Goal: Transaction & Acquisition: Book appointment/travel/reservation

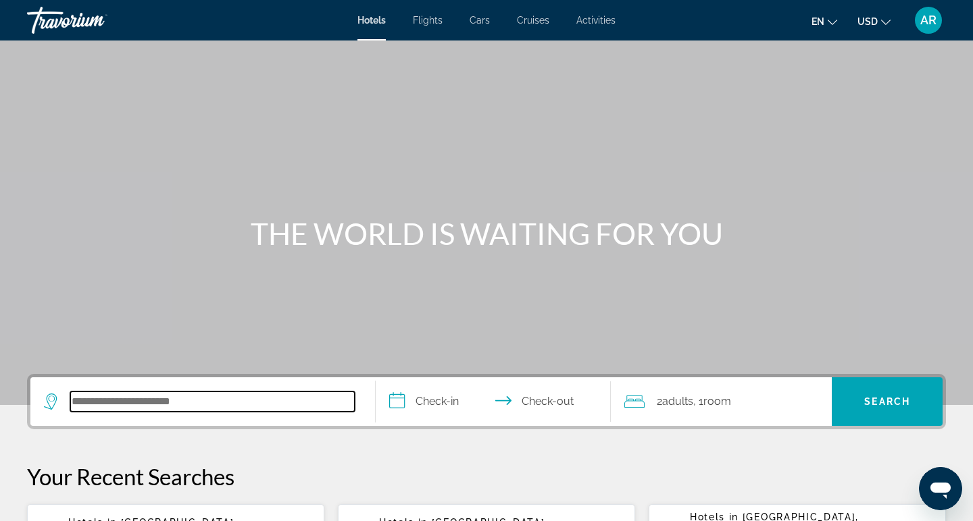
click at [181, 398] on input "Search hotel destination" at bounding box center [212, 402] width 284 height 20
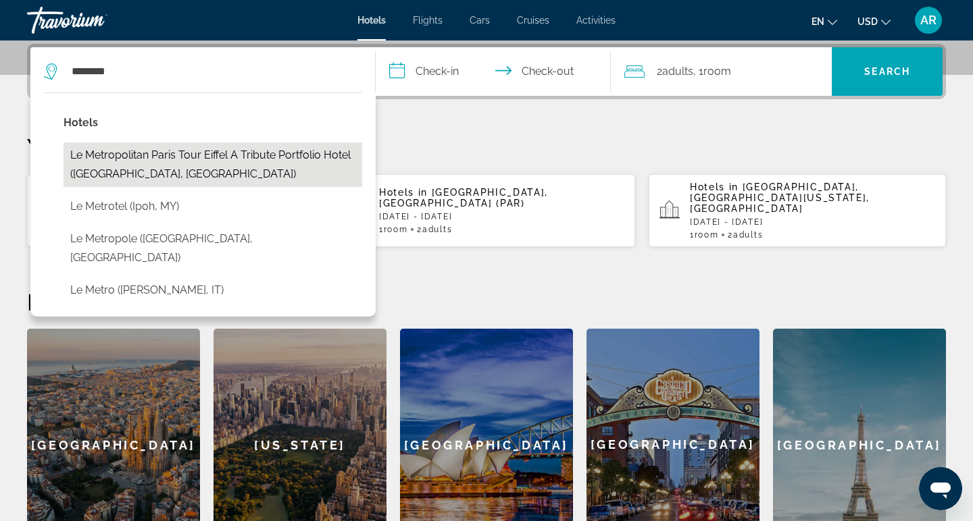
click at [253, 145] on button "Le Metropolitan Paris Tour Eiffel a Tribute Portfolio Hotel ([GEOGRAPHIC_DATA],…" at bounding box center [212, 164] width 299 height 45
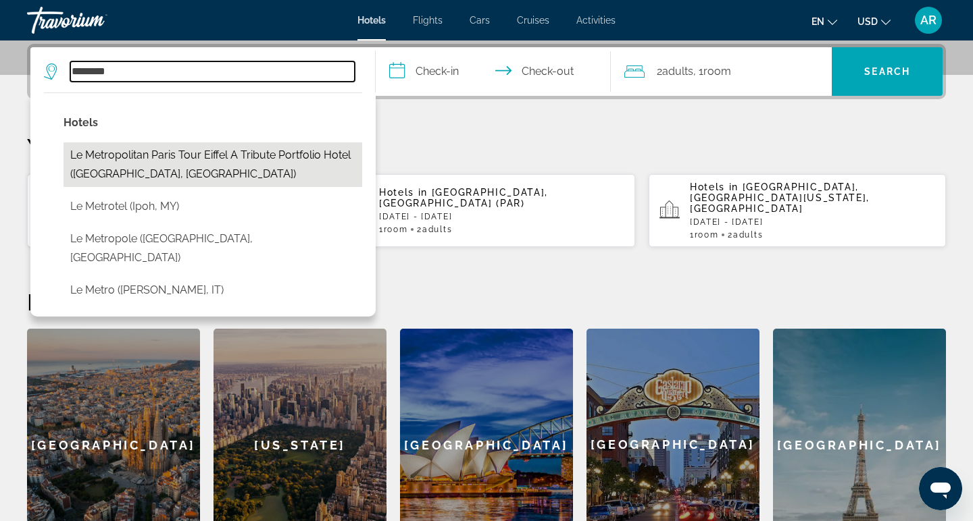
type input "**********"
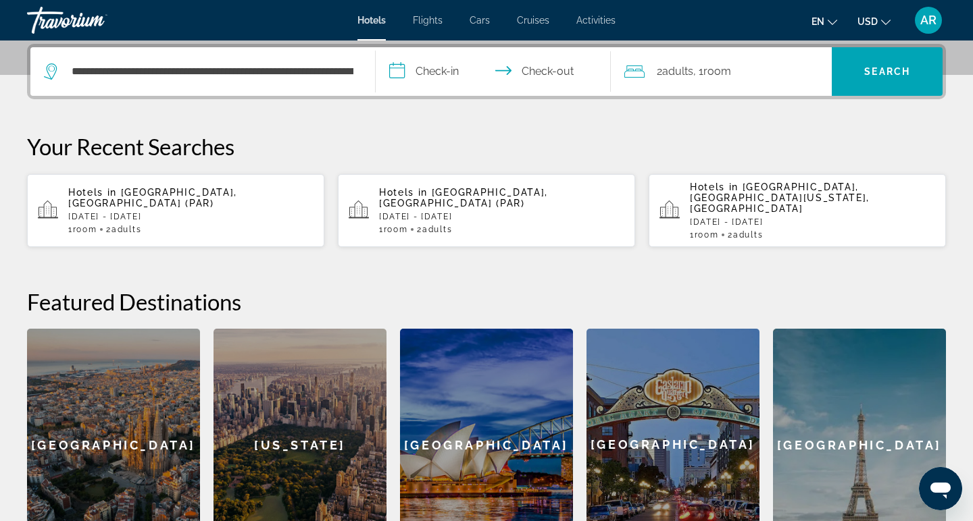
click at [466, 80] on input "**********" at bounding box center [495, 73] width 240 height 53
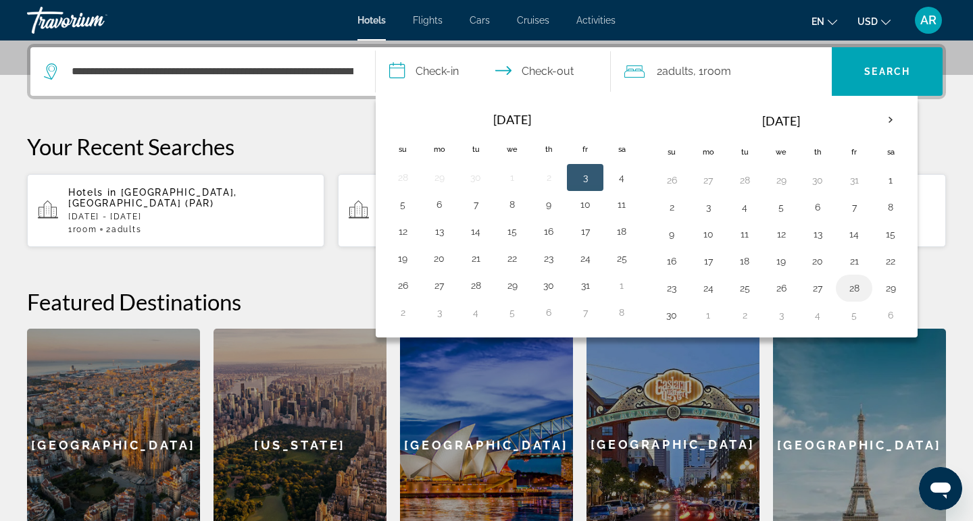
click at [865, 291] on td "28" at bounding box center [853, 288] width 36 height 27
click at [859, 287] on button "28" at bounding box center [854, 288] width 22 height 19
click at [898, 290] on button "29" at bounding box center [890, 288] width 22 height 19
type input "**********"
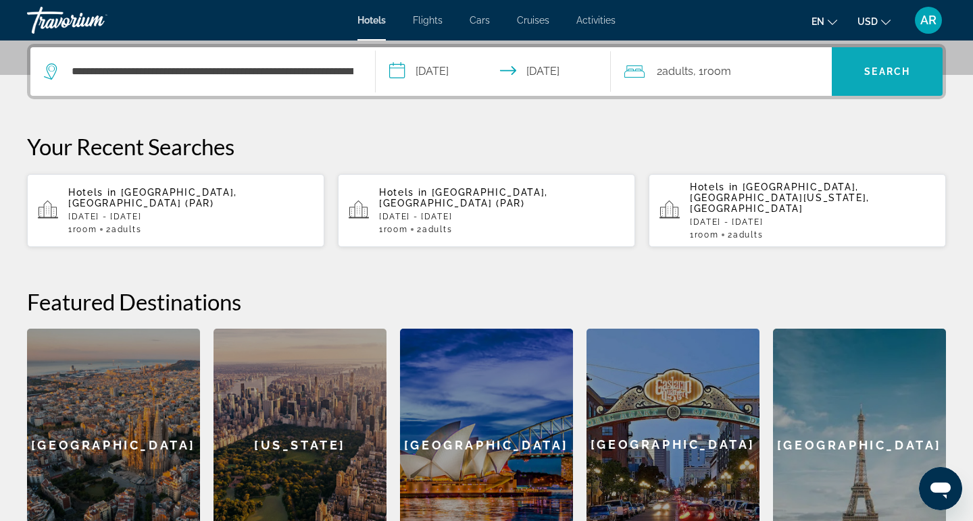
click at [866, 79] on span "Search" at bounding box center [886, 71] width 111 height 32
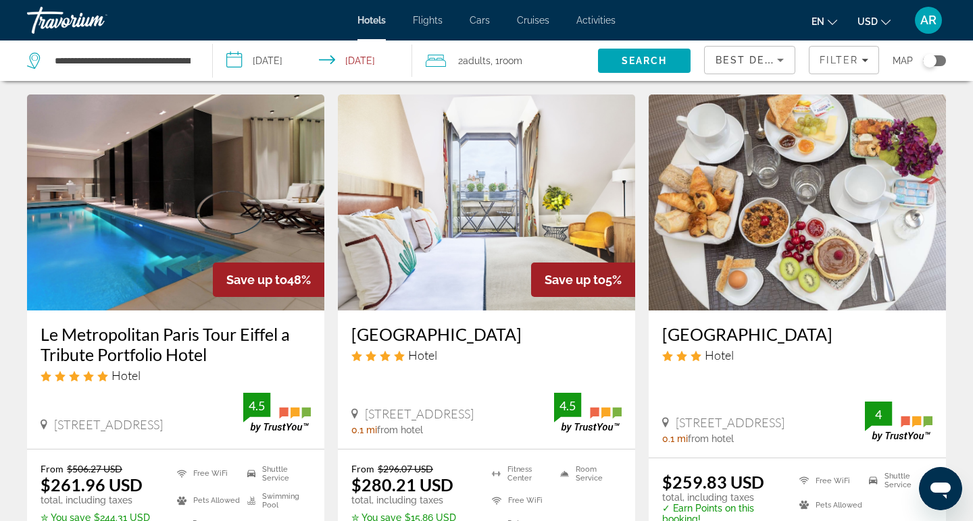
scroll to position [9, 0]
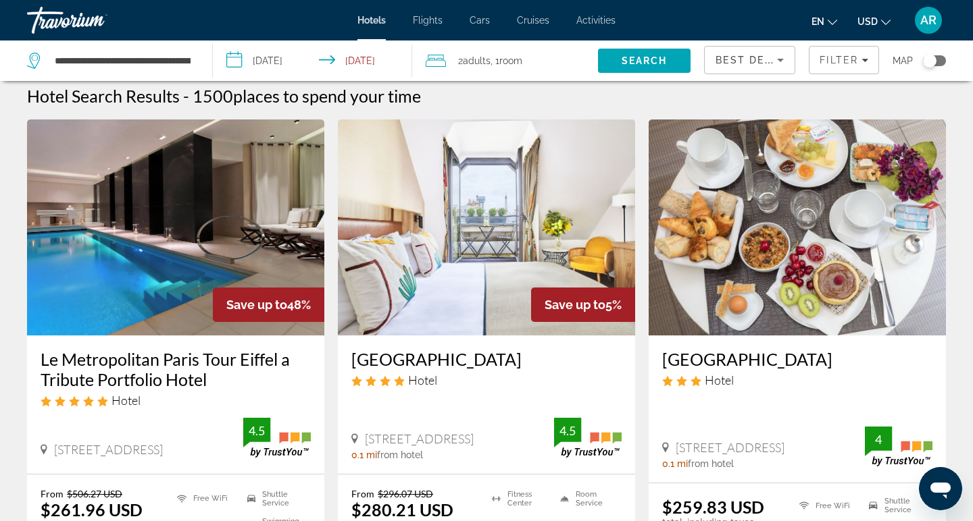
click at [877, 16] on button "USD USD ($) MXN (Mex$) CAD (Can$) GBP (£) EUR (€) AUD (A$) NZD (NZ$) CNY (CN¥)" at bounding box center [873, 21] width 33 height 20
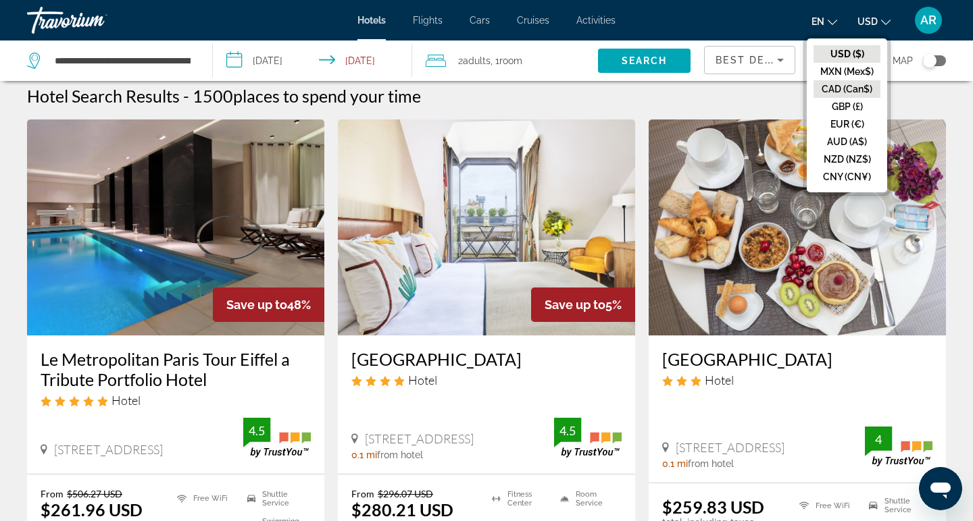
click at [850, 86] on button "CAD (Can$)" at bounding box center [846, 89] width 67 height 18
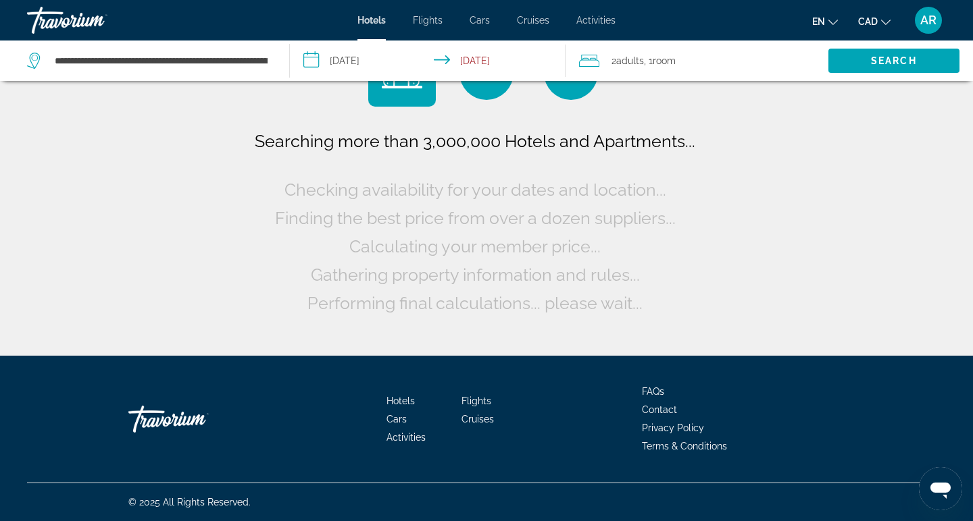
scroll to position [0, 0]
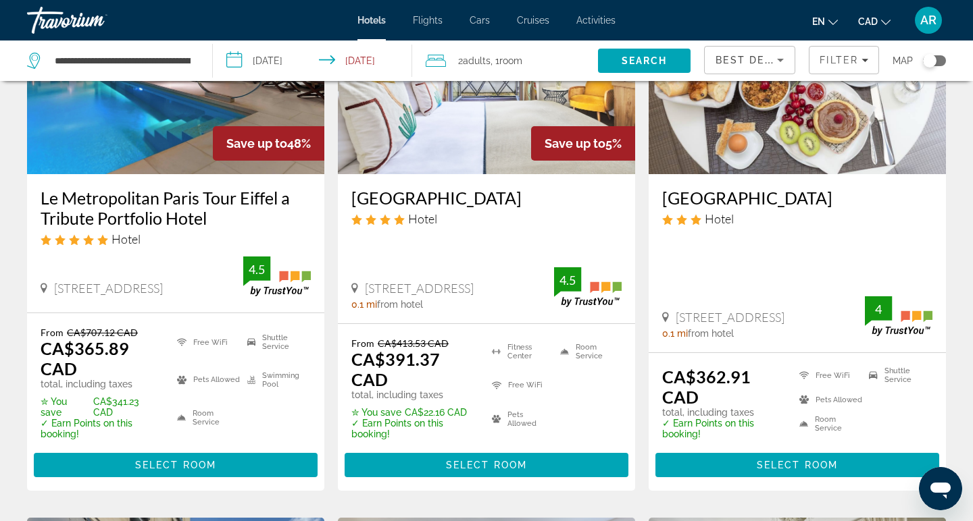
scroll to position [172, 0]
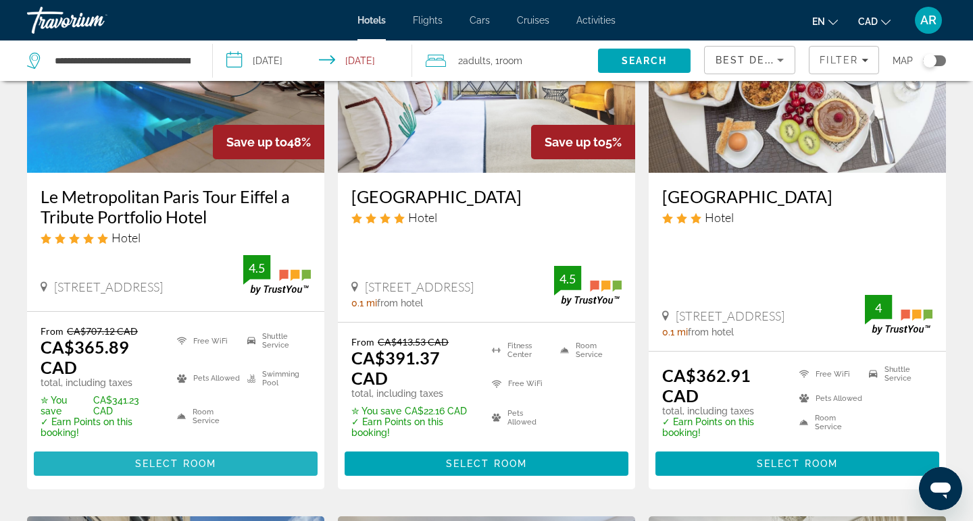
click at [190, 465] on span "Select Room" at bounding box center [175, 464] width 81 height 11
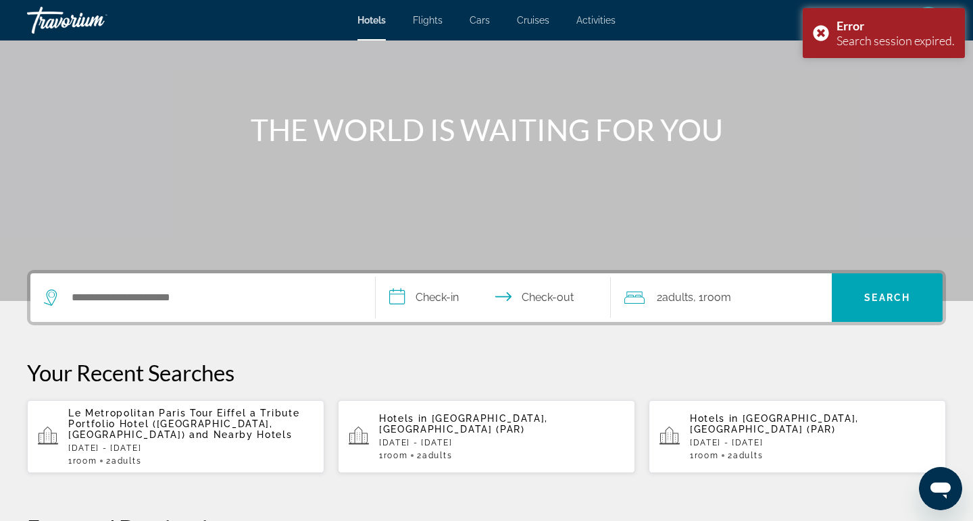
scroll to position [161, 0]
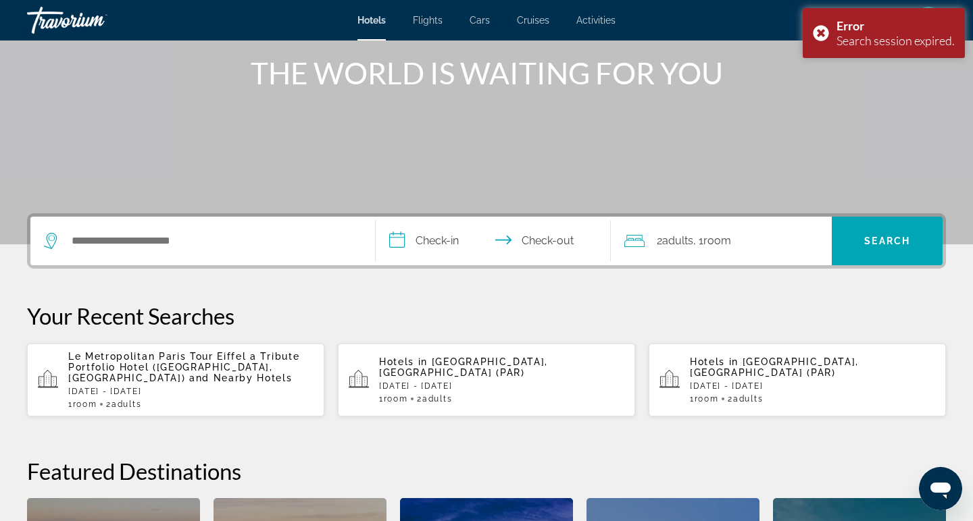
click at [233, 360] on span "Le Metropolitan Paris Tour Eiffel a Tribute Portfolio Hotel ([GEOGRAPHIC_DATA],…" at bounding box center [183, 367] width 231 height 32
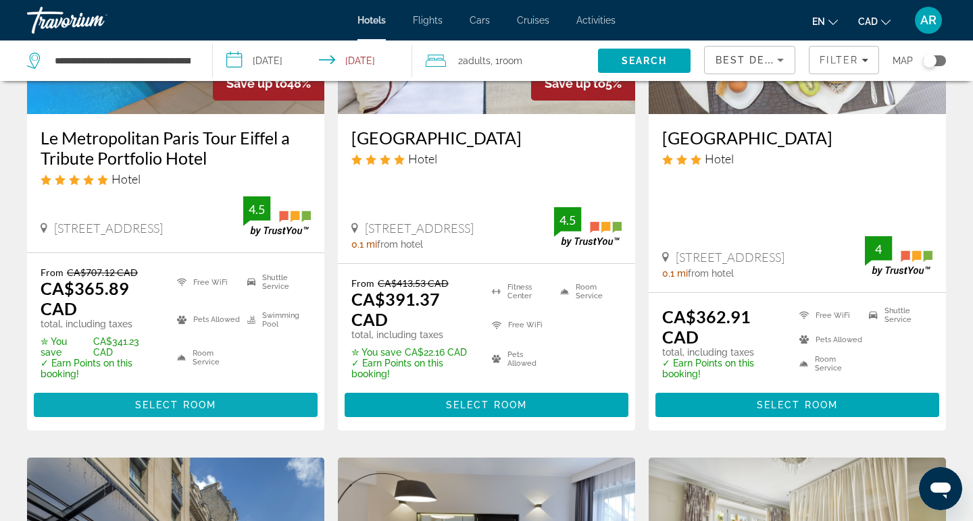
scroll to position [238, 0]
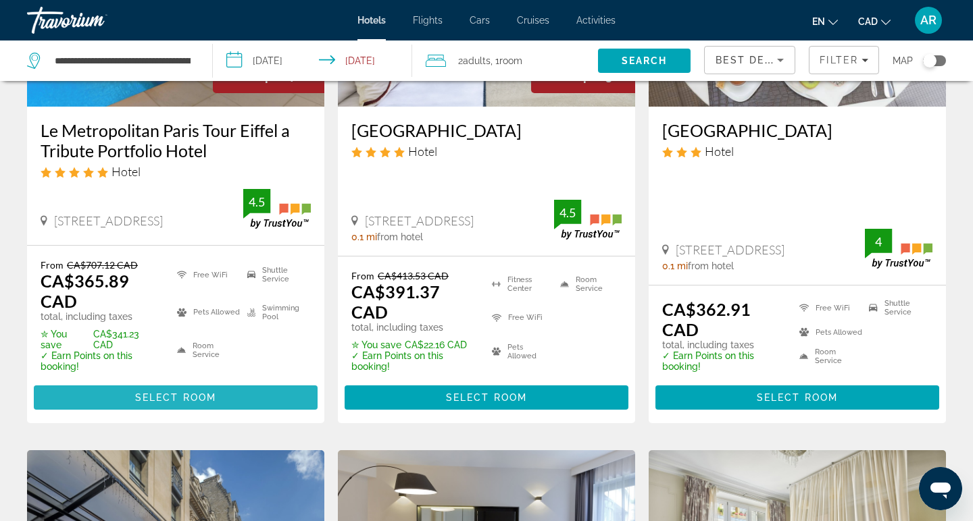
click at [171, 396] on span "Select Room" at bounding box center [175, 397] width 81 height 11
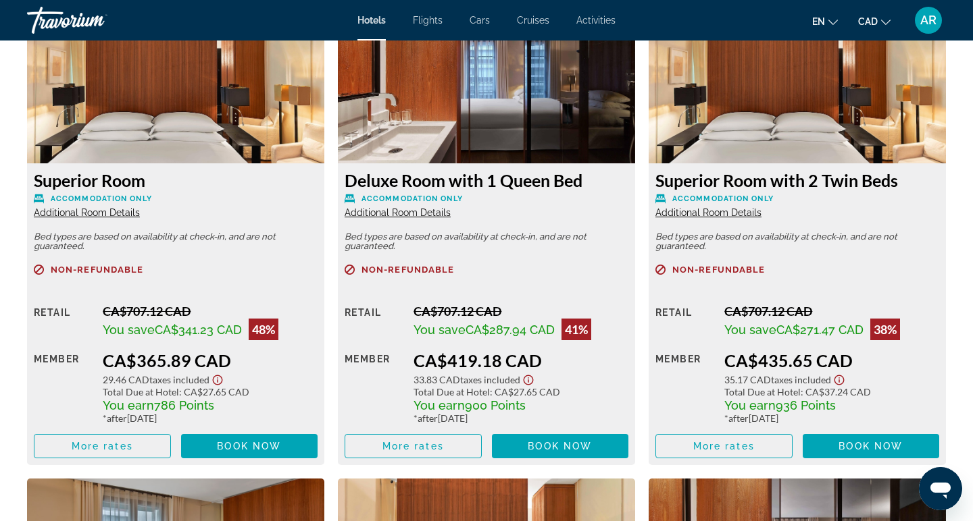
scroll to position [1921, 0]
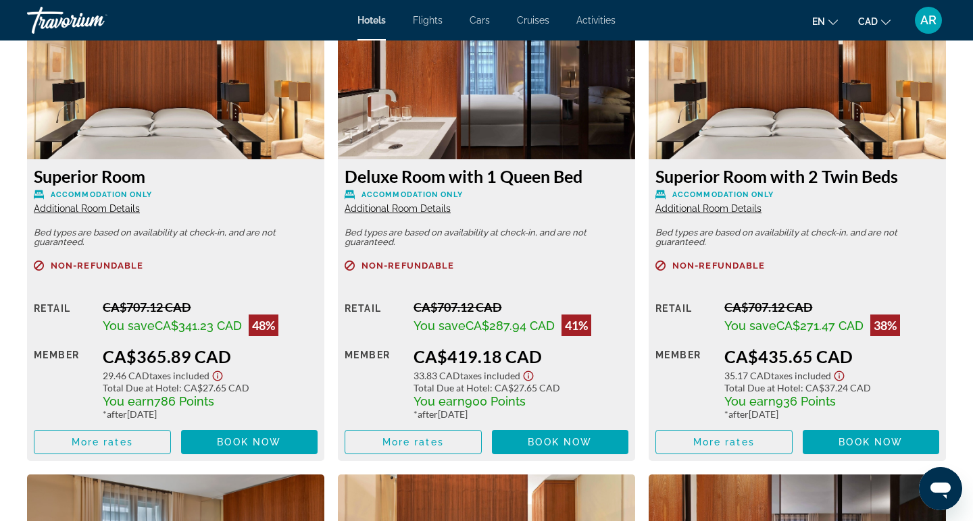
click at [90, 211] on span "Additional Room Details" at bounding box center [87, 208] width 106 height 11
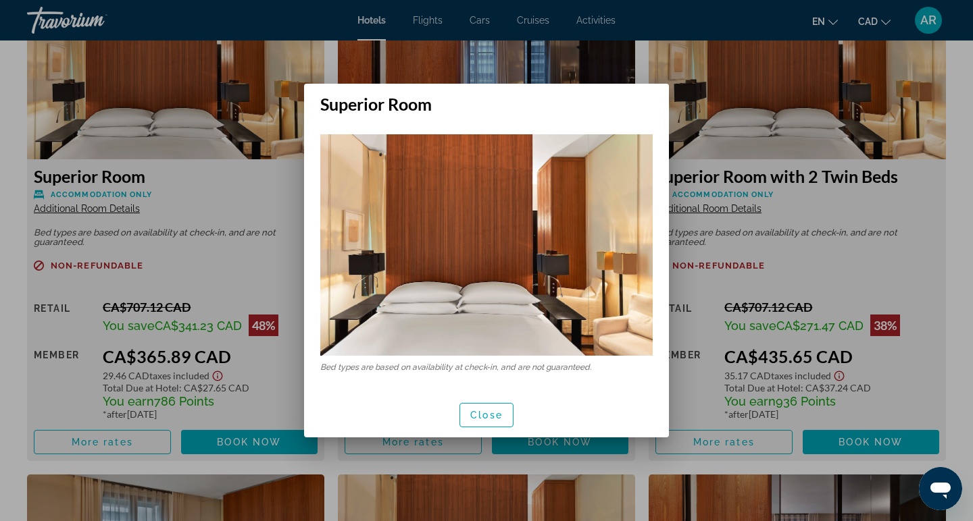
scroll to position [0, 0]
click at [486, 417] on span "Close" at bounding box center [486, 415] width 32 height 11
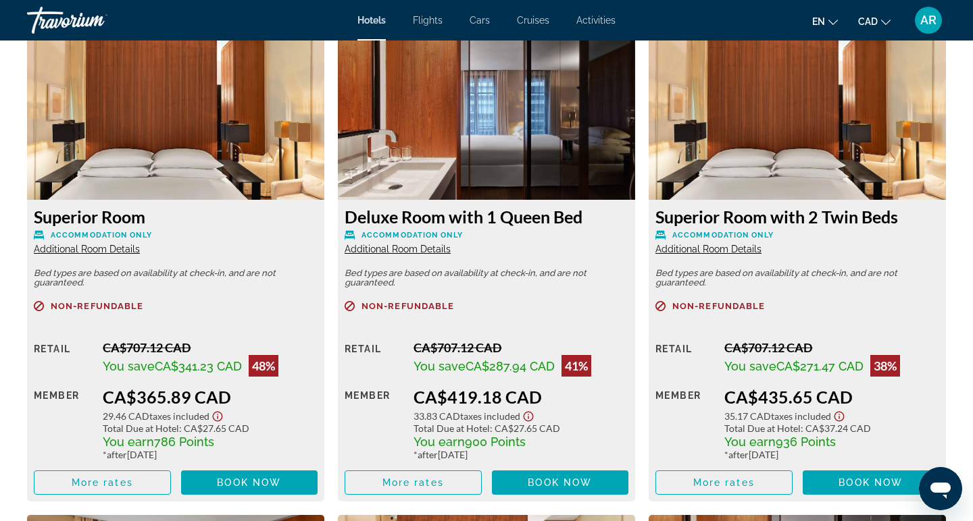
scroll to position [1884, 0]
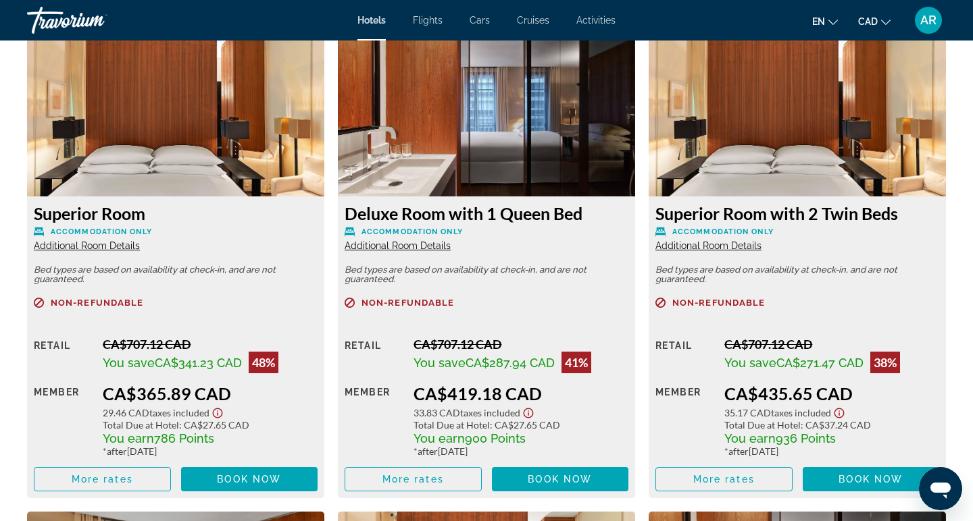
click at [156, 144] on img "Main content" at bounding box center [175, 112] width 297 height 169
click at [107, 248] on span "Additional Room Details" at bounding box center [87, 245] width 106 height 11
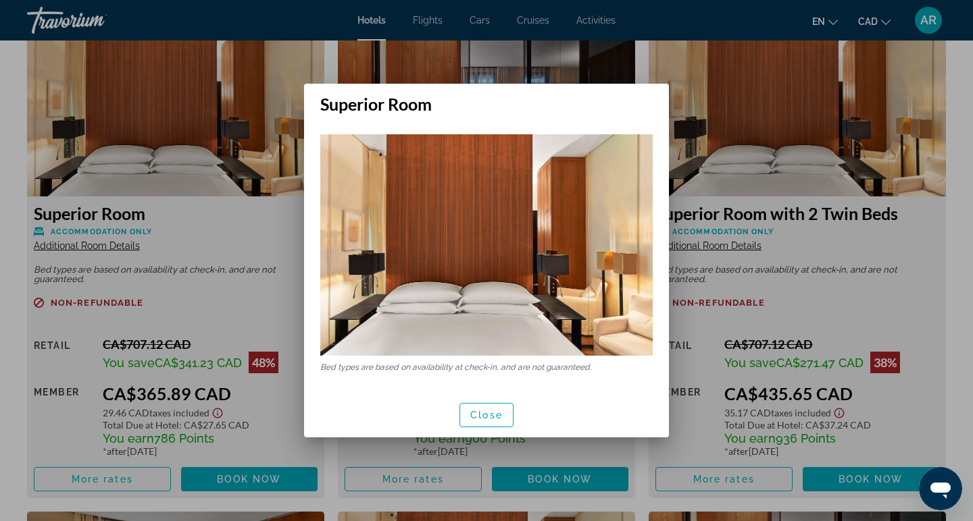
scroll to position [0, 0]
click at [492, 427] on span "button" at bounding box center [486, 415] width 53 height 32
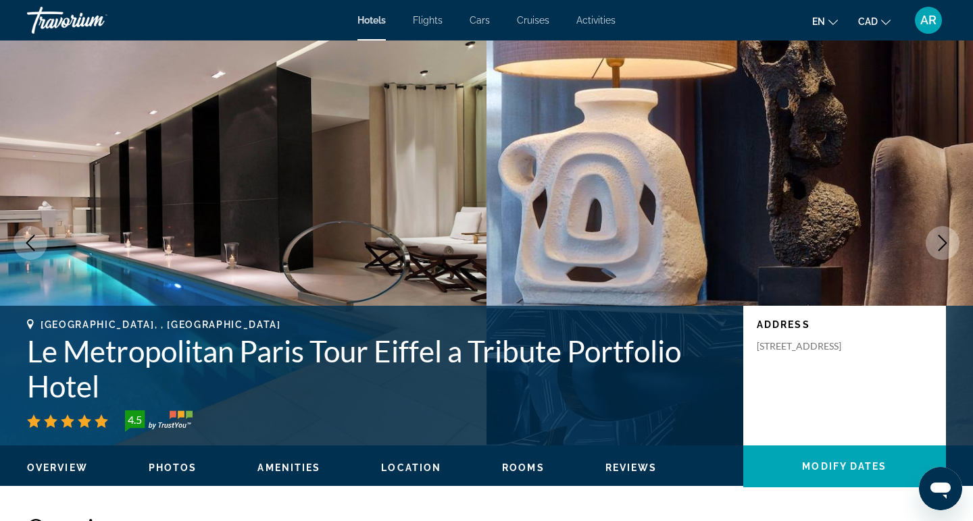
scroll to position [1884, 0]
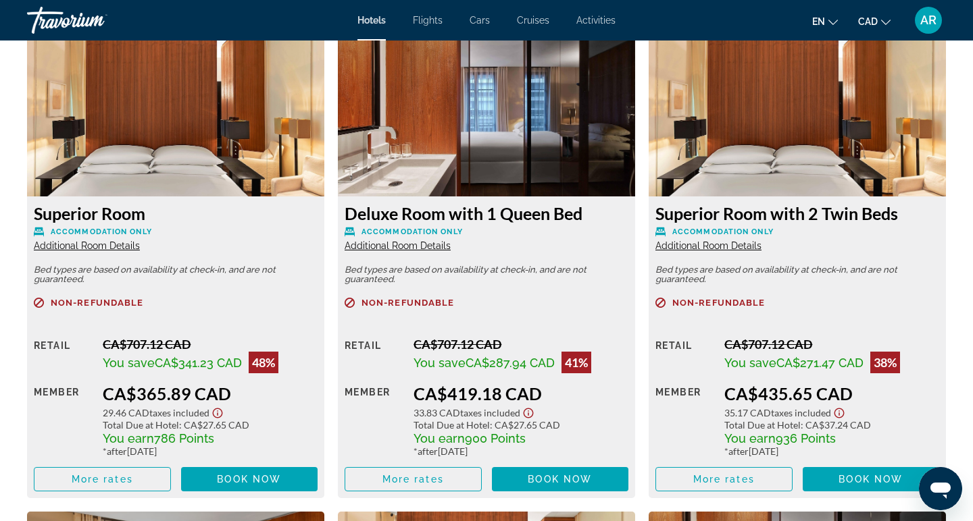
click at [416, 249] on span "Additional Room Details" at bounding box center [397, 245] width 106 height 11
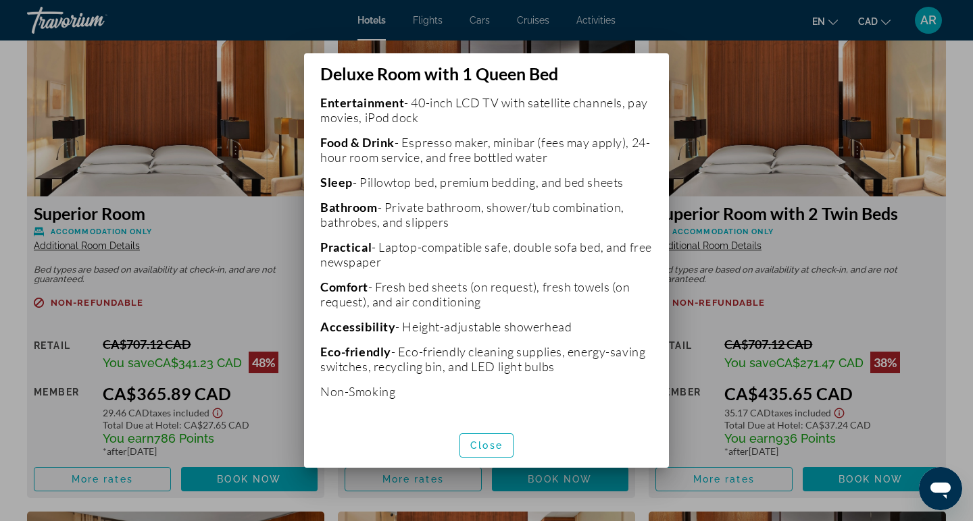
scroll to position [368, 0]
click at [490, 442] on span "Close" at bounding box center [486, 445] width 32 height 11
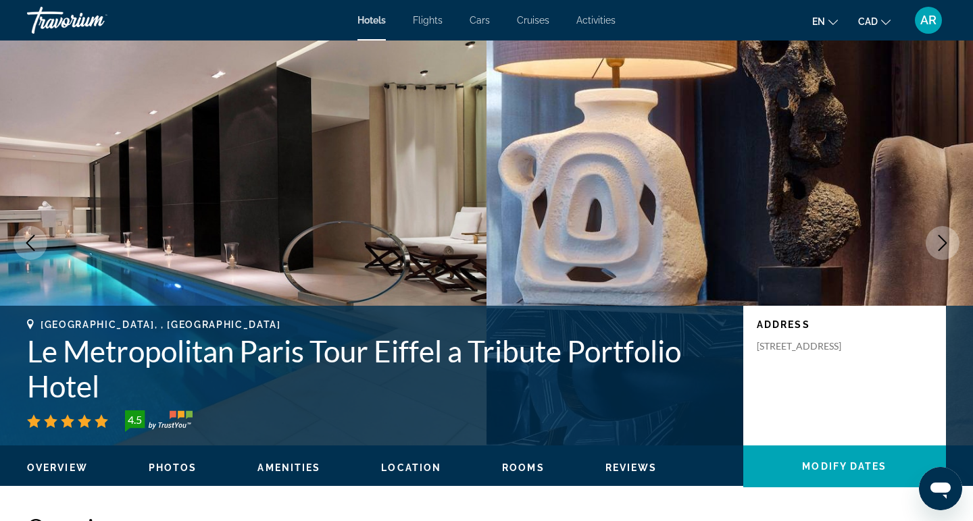
scroll to position [1884, 0]
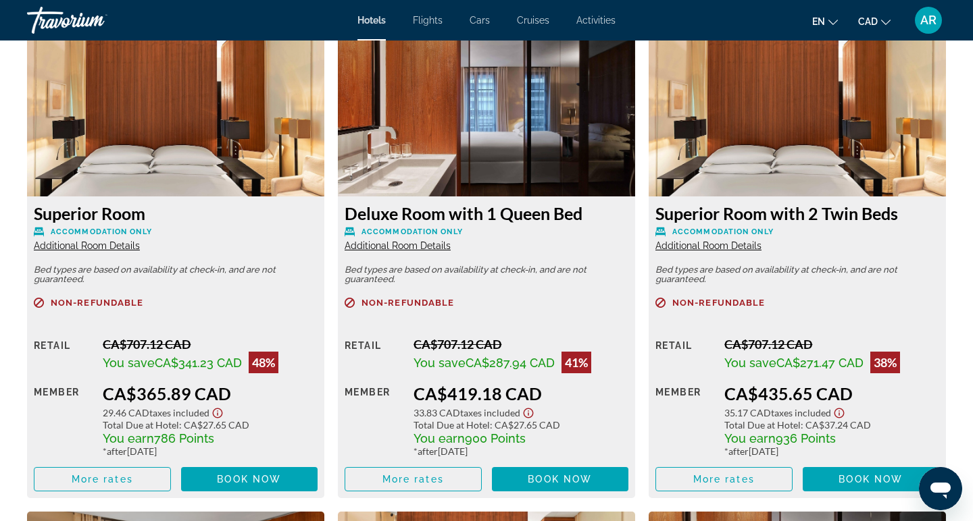
click at [97, 248] on span "Additional Room Details" at bounding box center [87, 245] width 106 height 11
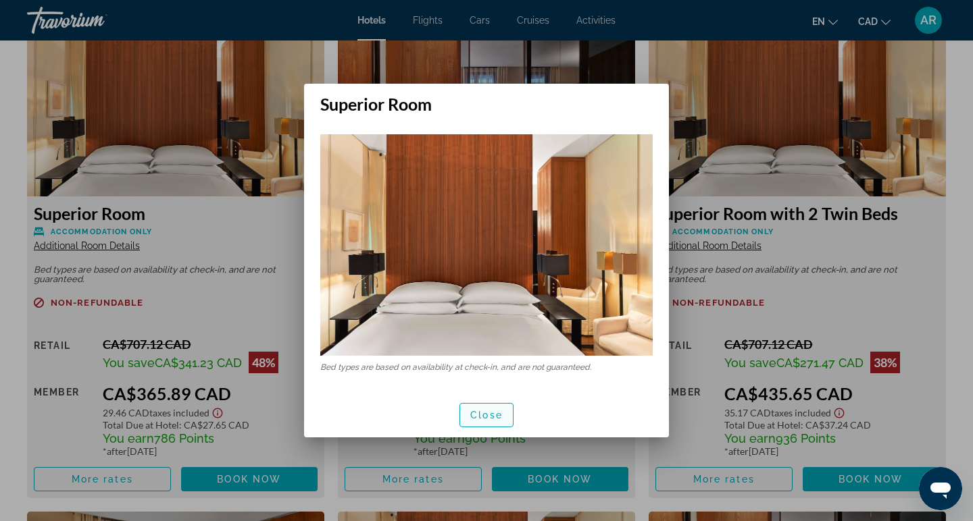
scroll to position [0, 0]
click at [475, 416] on span "Close" at bounding box center [486, 415] width 32 height 11
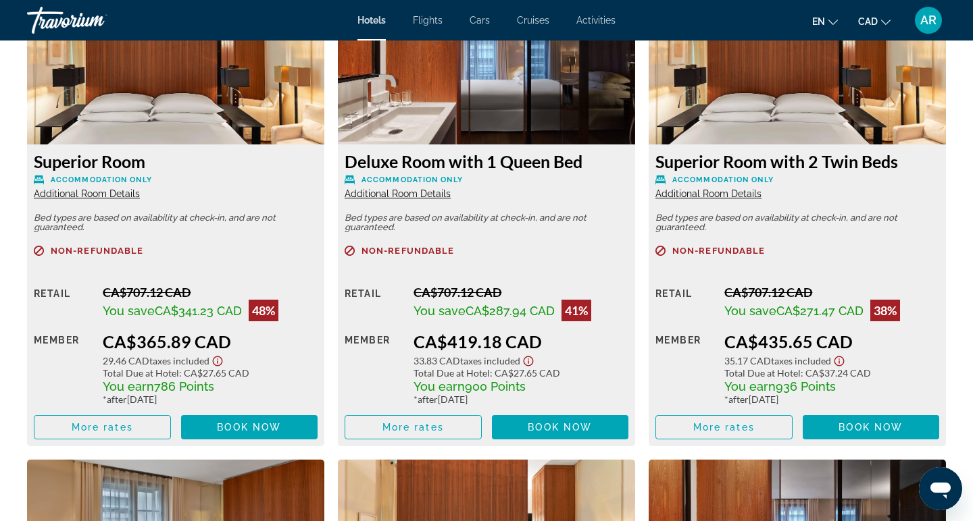
scroll to position [1939, 0]
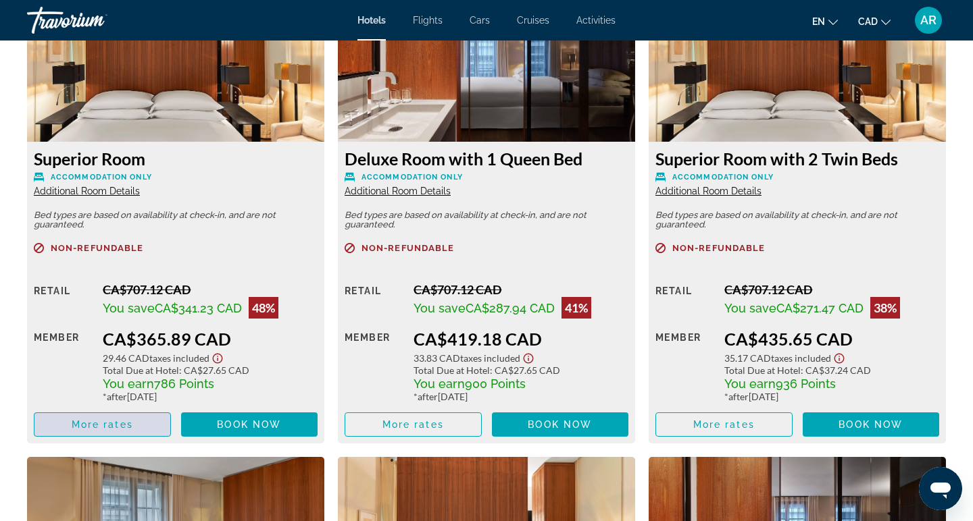
click at [115, 433] on span "Main content" at bounding box center [102, 425] width 136 height 32
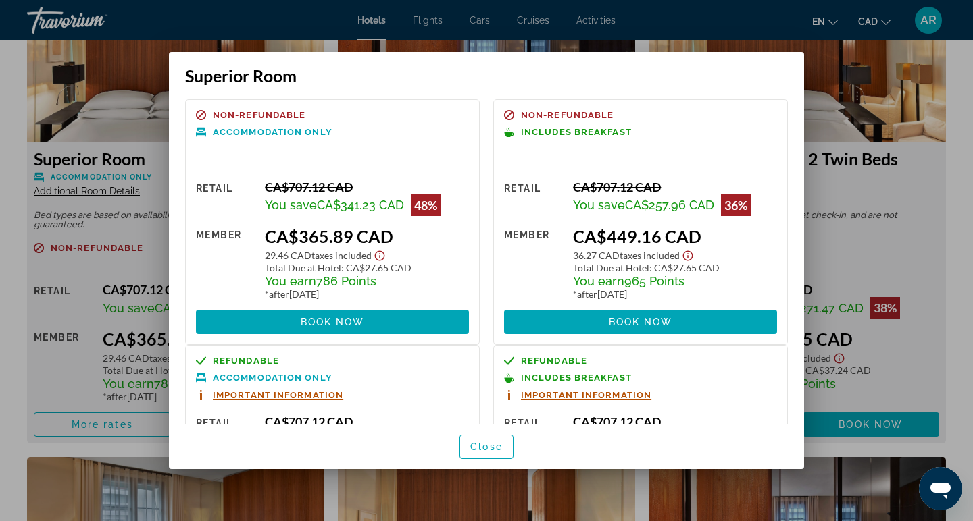
scroll to position [0, 0]
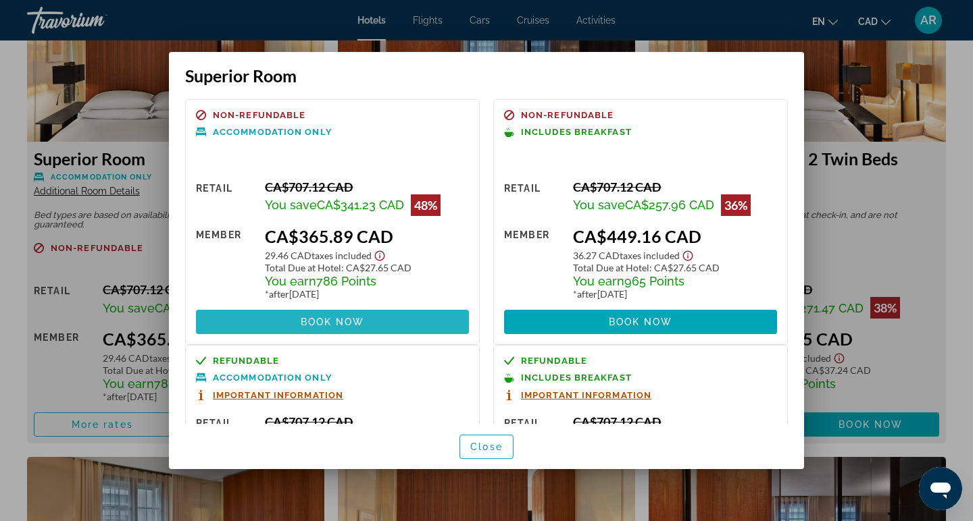
click at [316, 326] on span "Book now" at bounding box center [333, 322] width 64 height 11
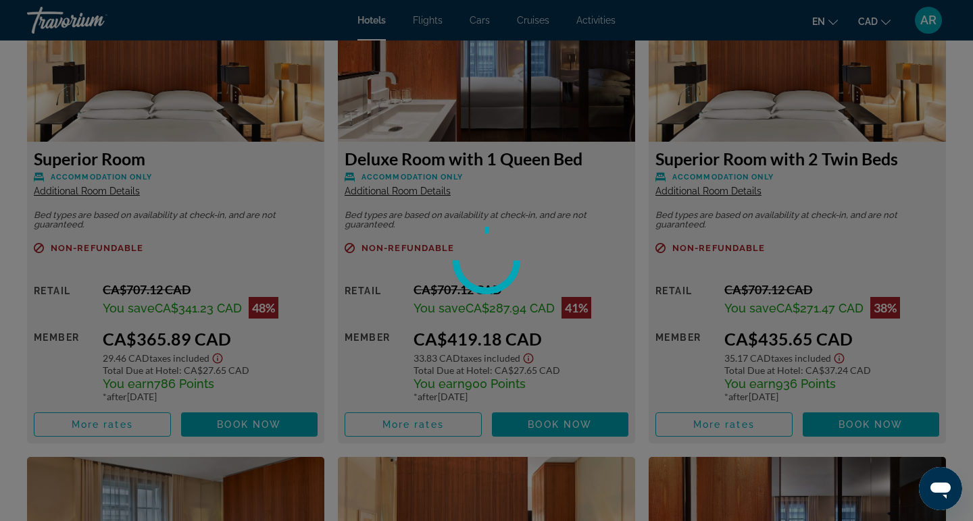
scroll to position [1939, 0]
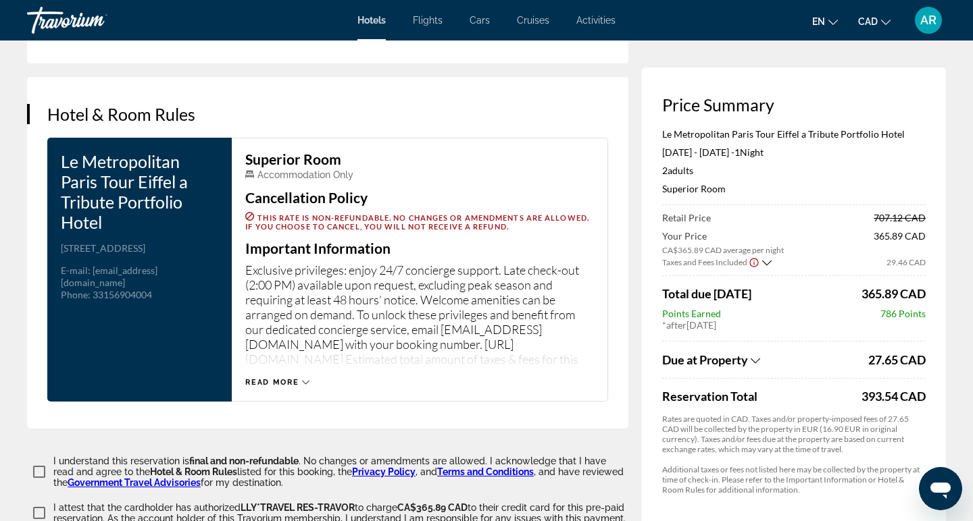
scroll to position [1680, 0]
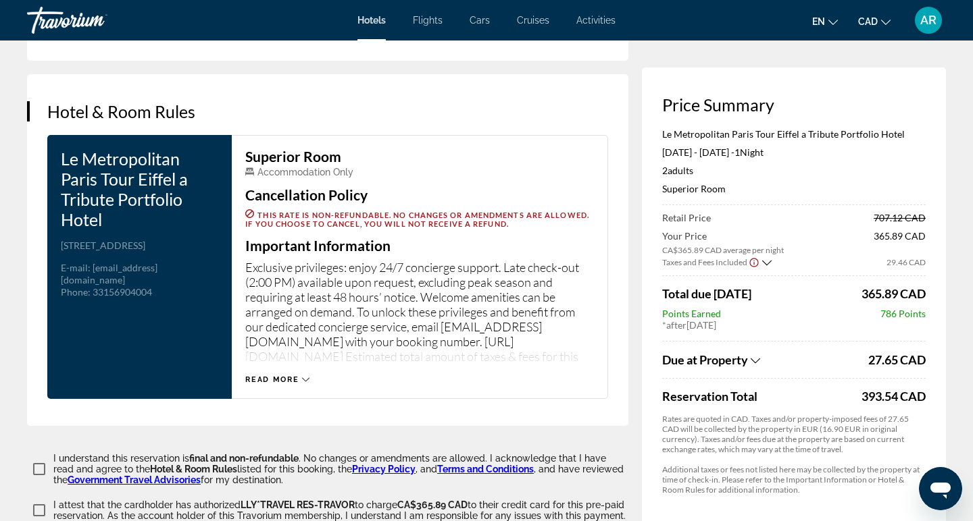
click at [288, 378] on button "Read more" at bounding box center [277, 380] width 64 height 10
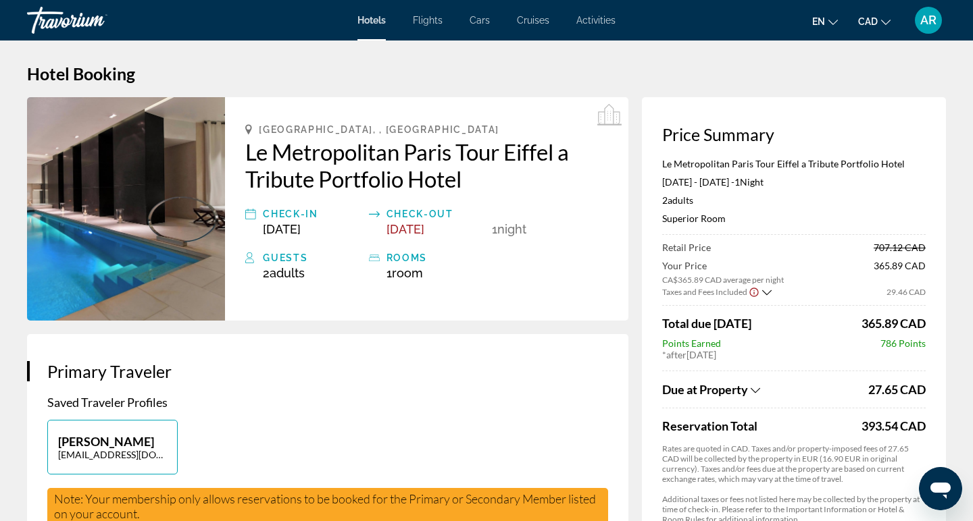
scroll to position [7, 0]
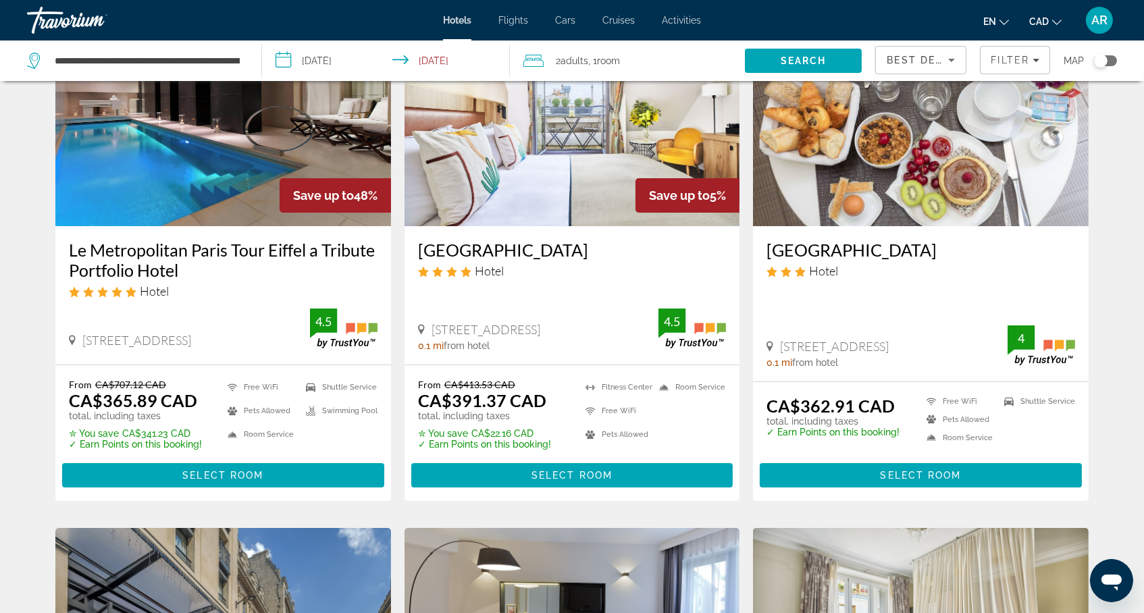
scroll to position [124, 0]
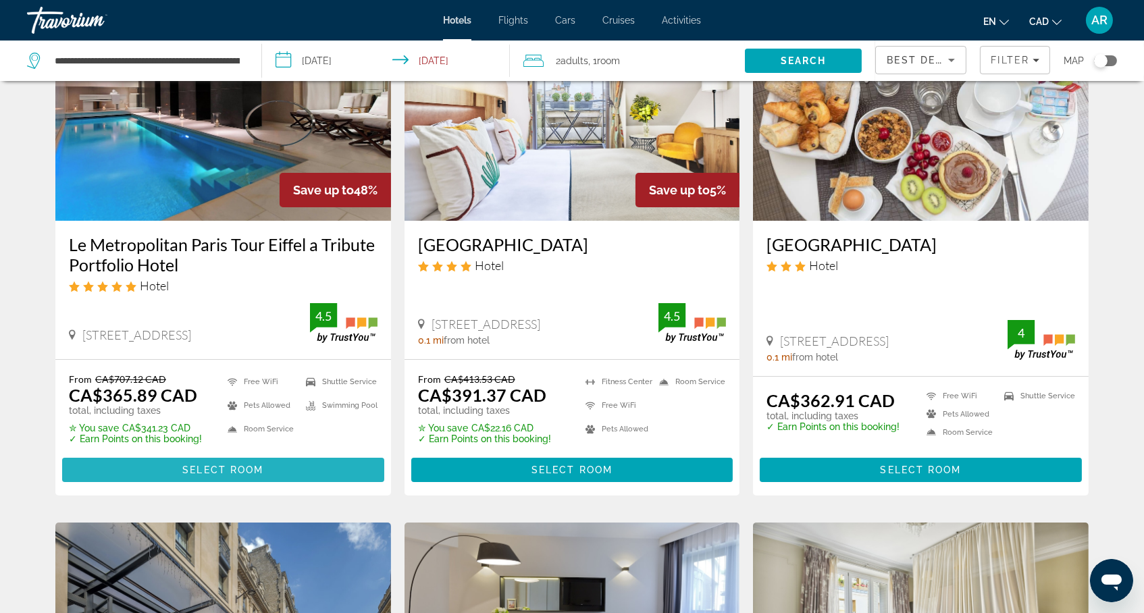
click at [242, 475] on span "Select Room" at bounding box center [222, 470] width 81 height 11
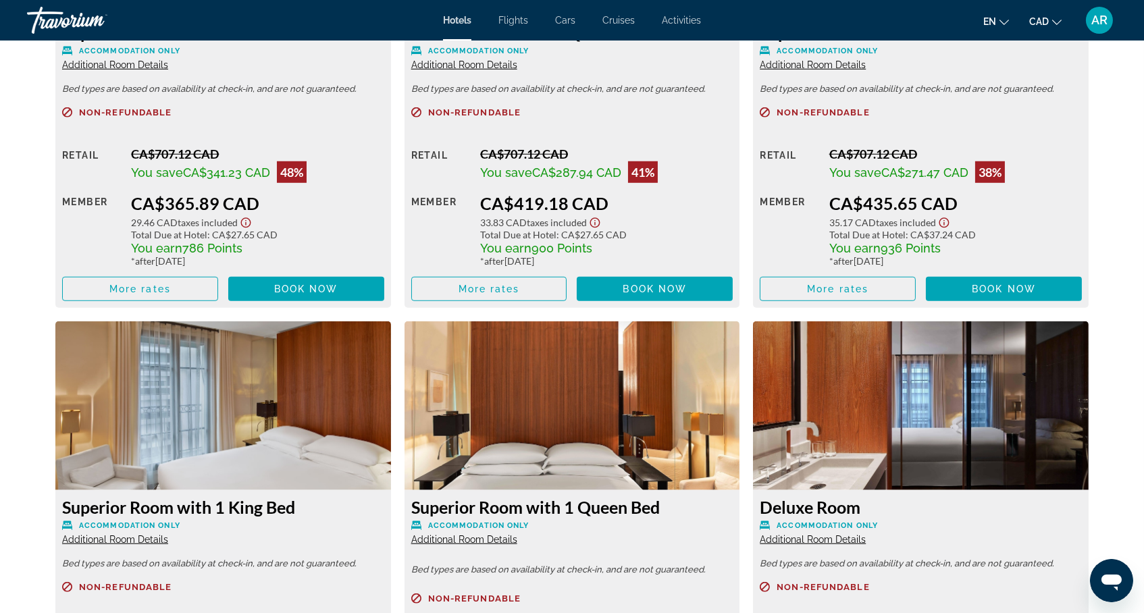
scroll to position [2051, 0]
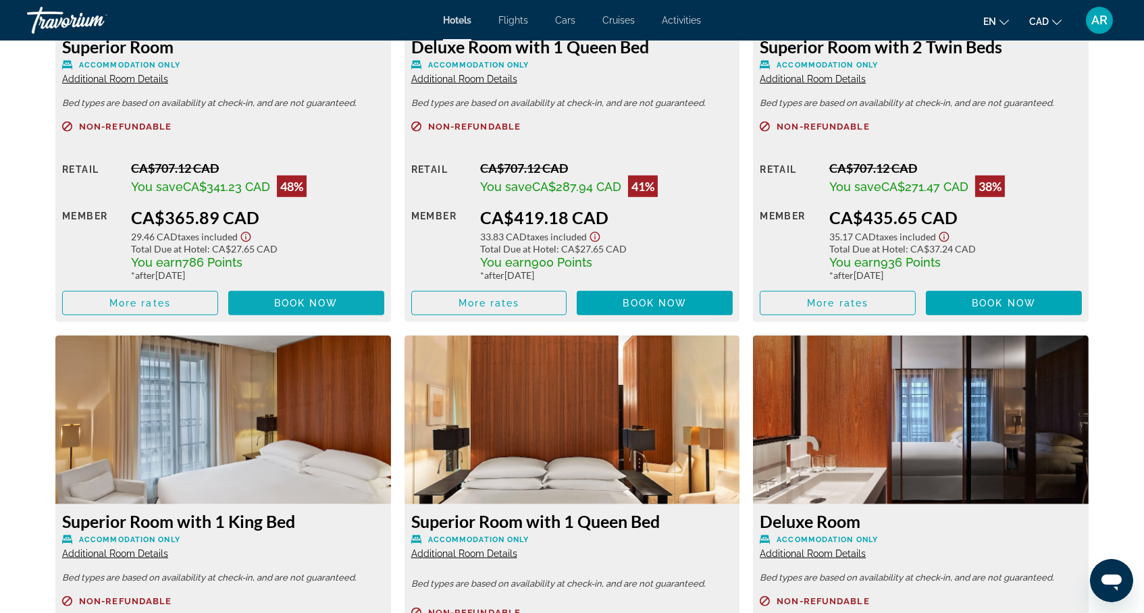
click at [285, 309] on span "Book now" at bounding box center [306, 303] width 64 height 11
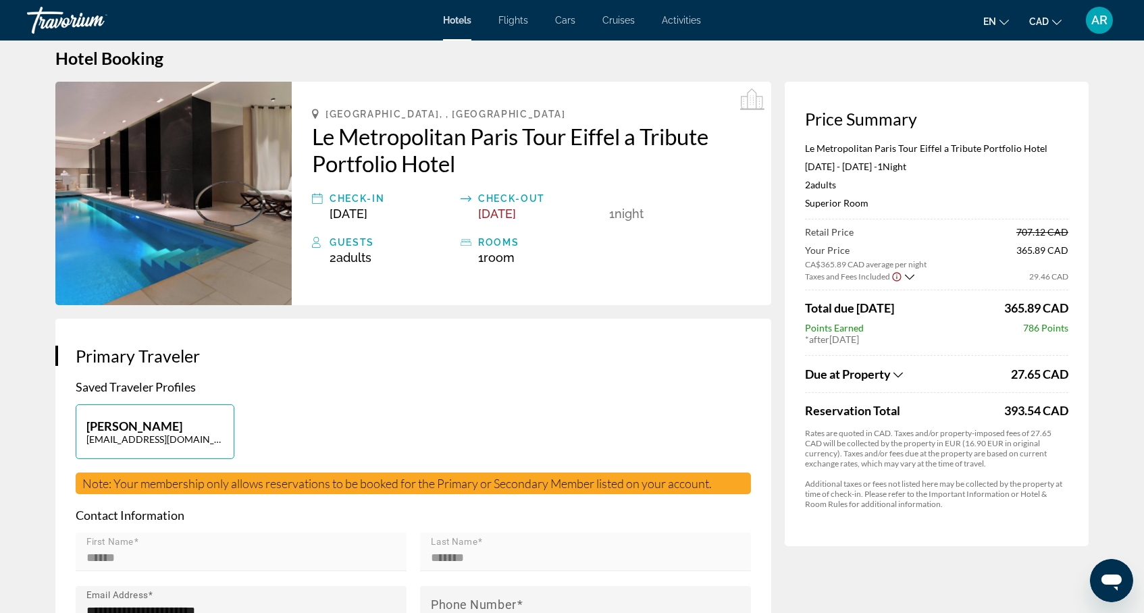
scroll to position [23, 0]
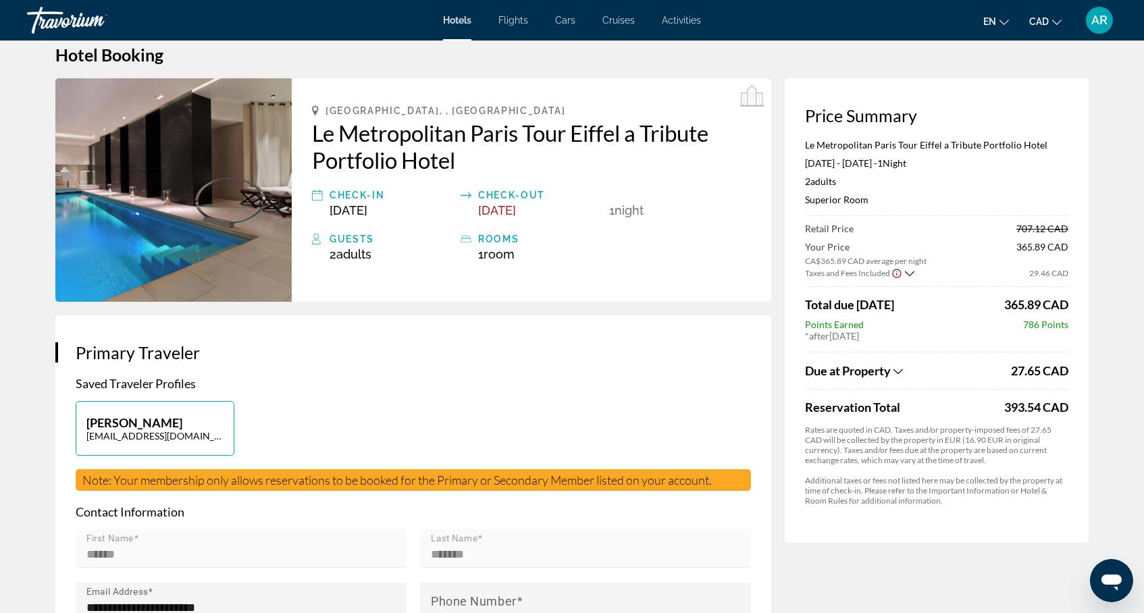
drag, startPoint x: 1028, startPoint y: 431, endPoint x: 1097, endPoint y: 431, distance: 68.9
click at [972, 431] on div "Price Summary Le Metropolitan Paris Tour Eiffel a Tribute Portfolio Hotel [DATE…" at bounding box center [937, 310] width 304 height 465
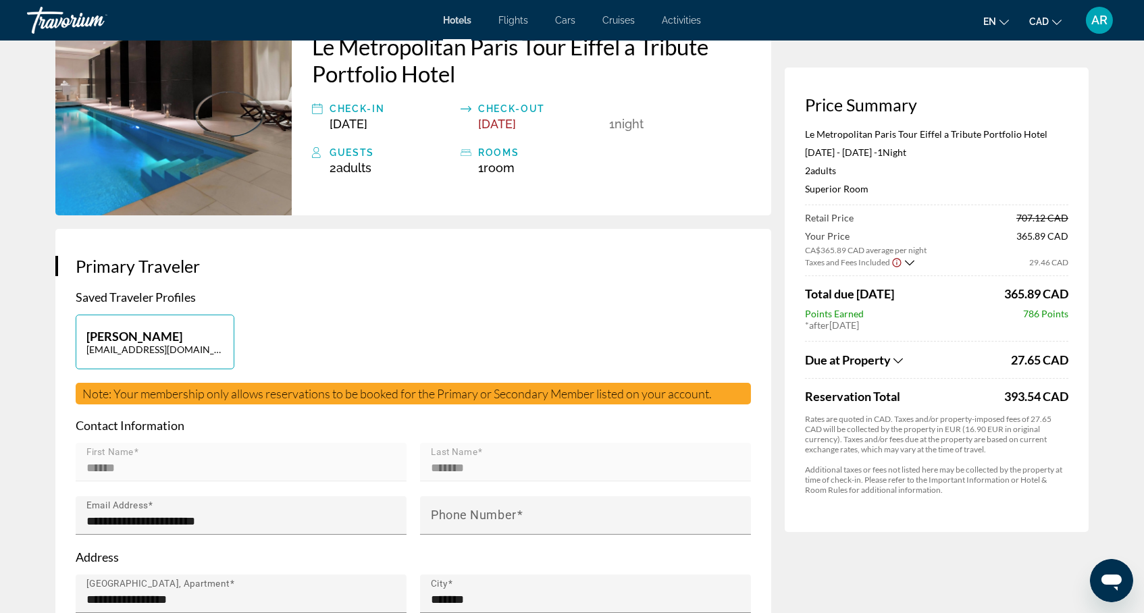
scroll to position [103, 0]
